Goal: Task Accomplishment & Management: Manage account settings

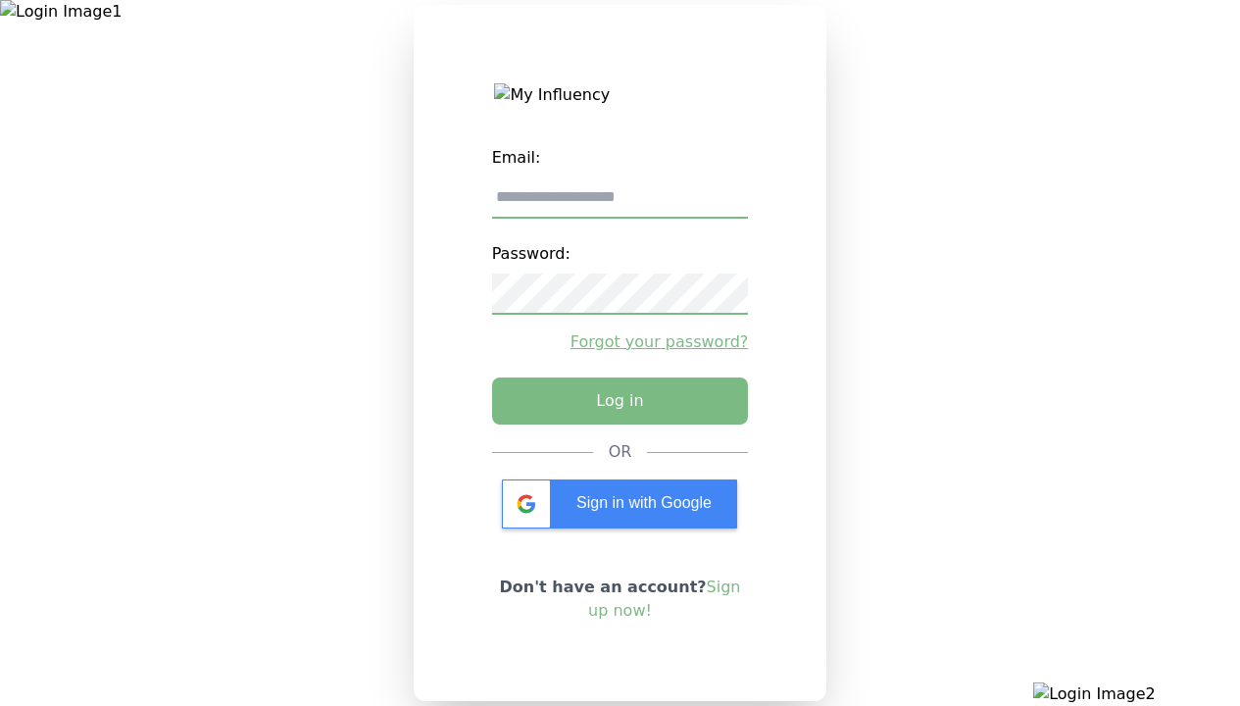
click at [620, 205] on input "email" at bounding box center [620, 197] width 257 height 41
type input "**********"
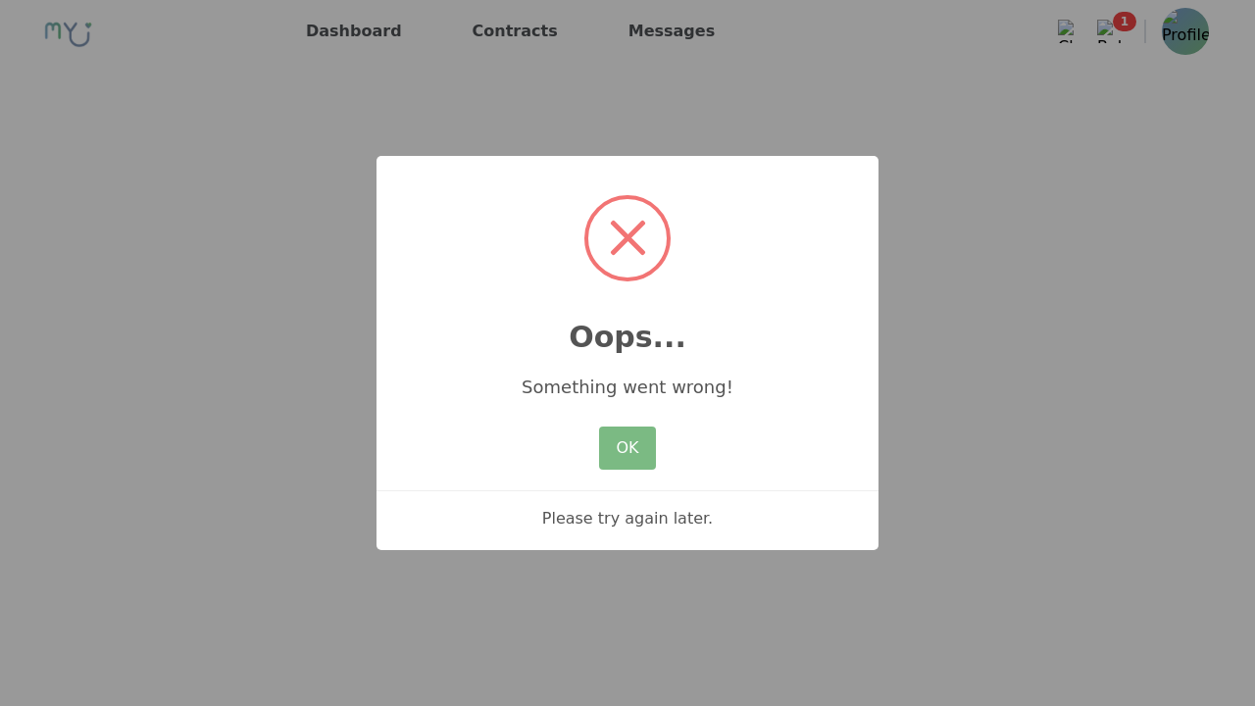
click at [616, 441] on button "OK" at bounding box center [627, 447] width 57 height 43
